Goal: Information Seeking & Learning: Learn about a topic

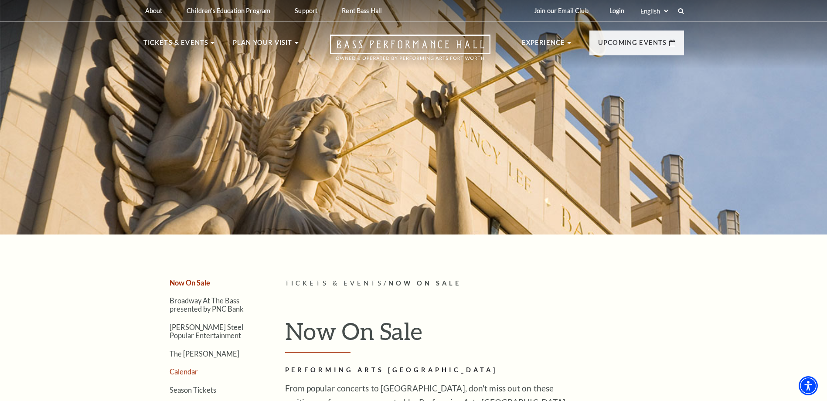
click at [188, 375] on link "Calendar" at bounding box center [184, 372] width 28 height 8
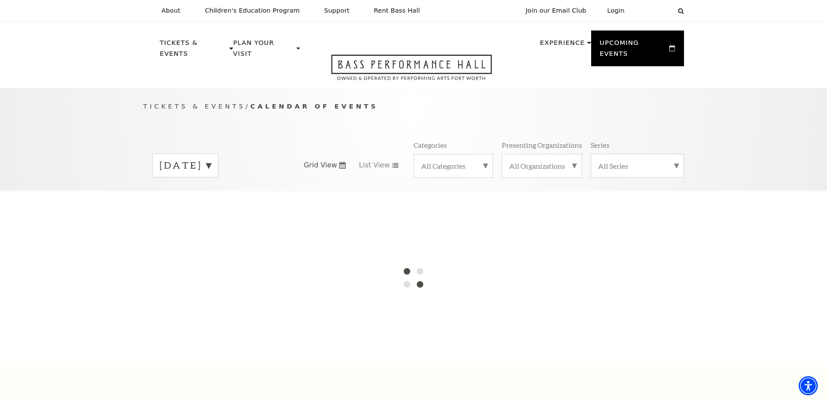
click at [211, 159] on label "August 2025" at bounding box center [185, 166] width 51 height 14
click at [211, 175] on label "September 2025" at bounding box center [185, 183] width 51 height 19
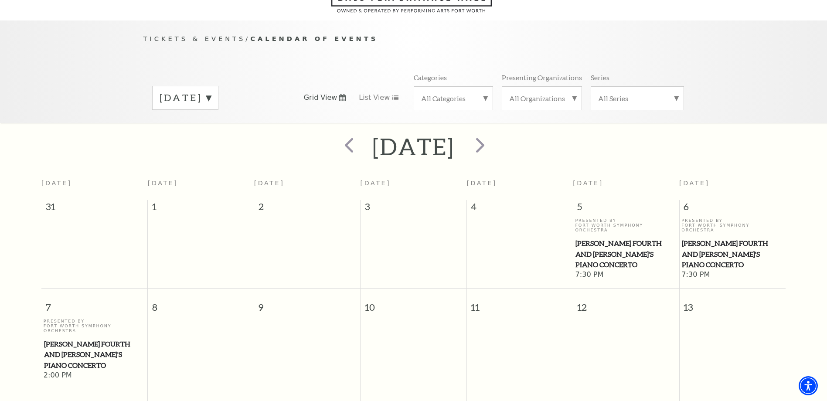
click at [403, 319] on td at bounding box center [414, 350] width 106 height 62
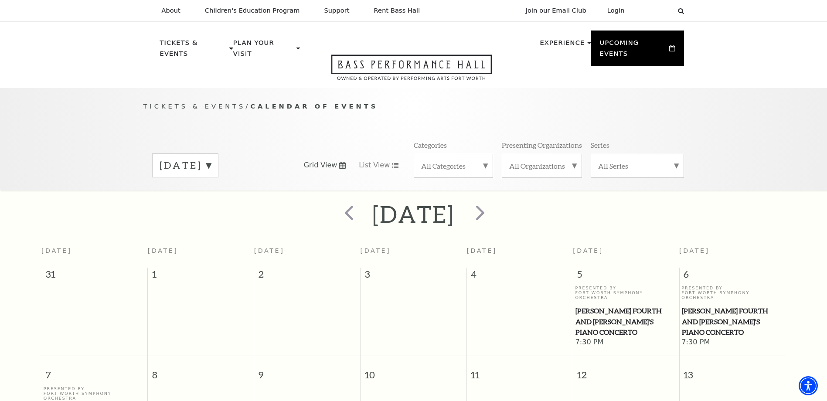
click at [211, 159] on label "September 2025" at bounding box center [185, 166] width 51 height 14
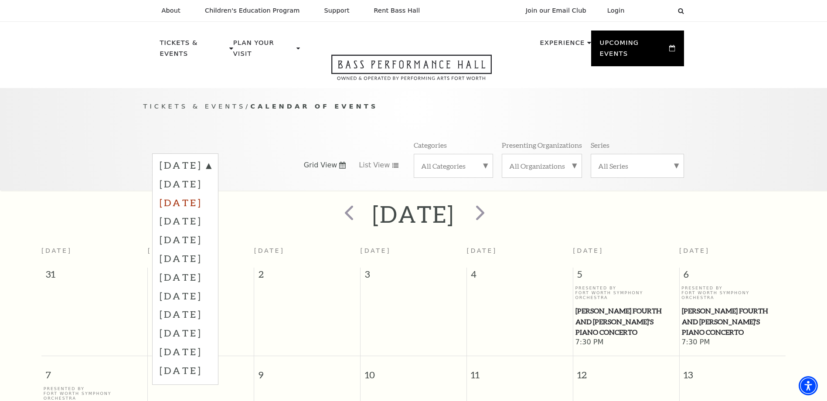
click at [211, 193] on label "October 2025" at bounding box center [185, 202] width 51 height 19
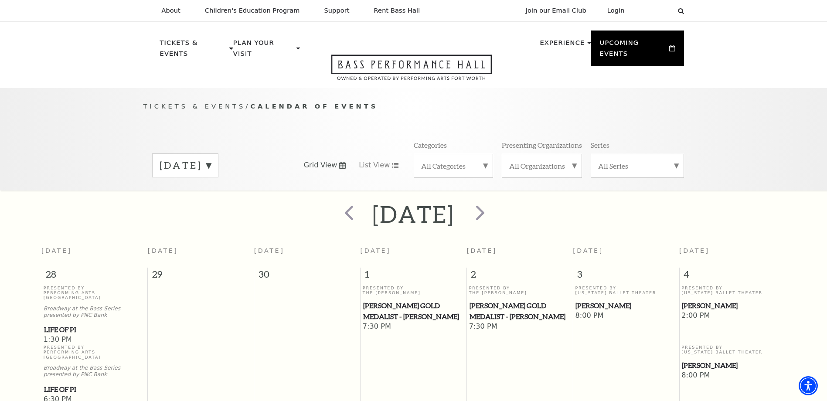
click at [211, 159] on label "October 2025" at bounding box center [185, 166] width 51 height 14
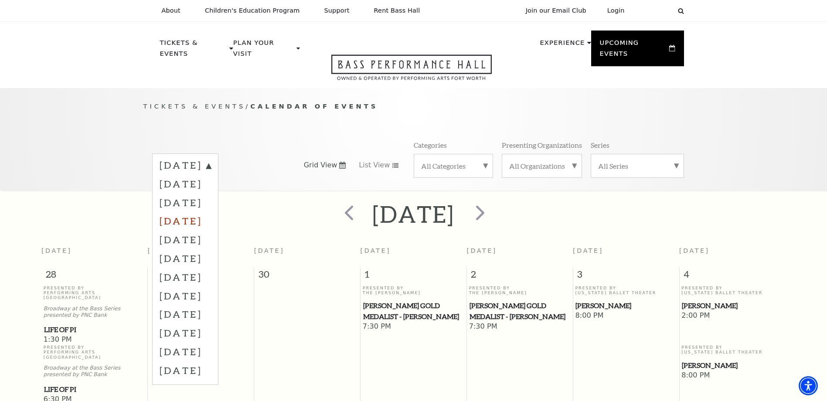
click at [211, 212] on label "November 2025" at bounding box center [185, 221] width 51 height 19
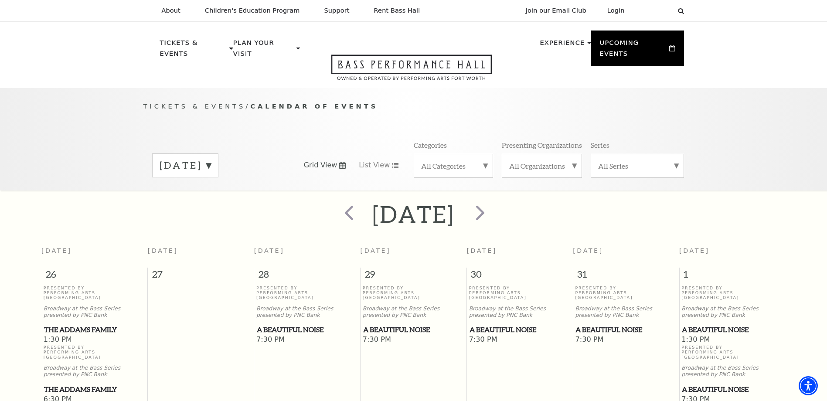
click at [211, 159] on label "November 2025" at bounding box center [185, 166] width 51 height 14
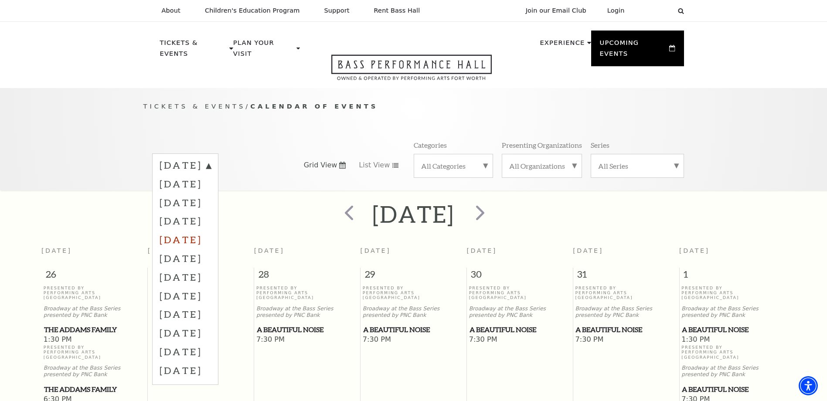
click at [211, 230] on label "December 2025" at bounding box center [185, 239] width 51 height 19
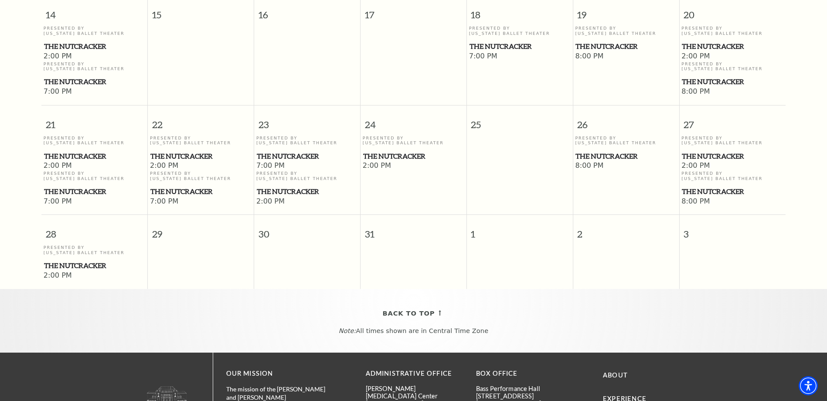
scroll to position [601, 0]
